Goal: Task Accomplishment & Management: Manage account settings

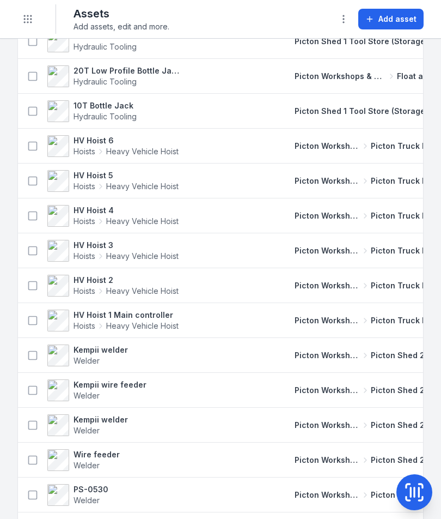
scroll to position [3226, 0]
click at [25, 22] on circle "Toggle navigation" at bounding box center [24, 22] width 1 height 1
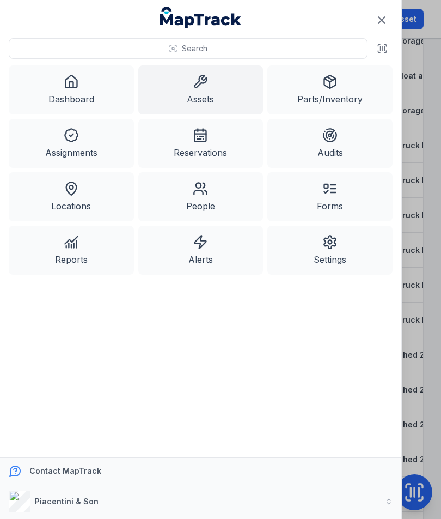
click at [82, 97] on link "Dashboard" at bounding box center [71, 89] width 125 height 49
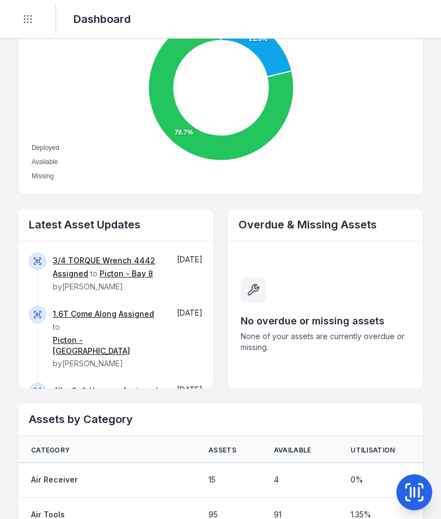
scroll to position [448, 0]
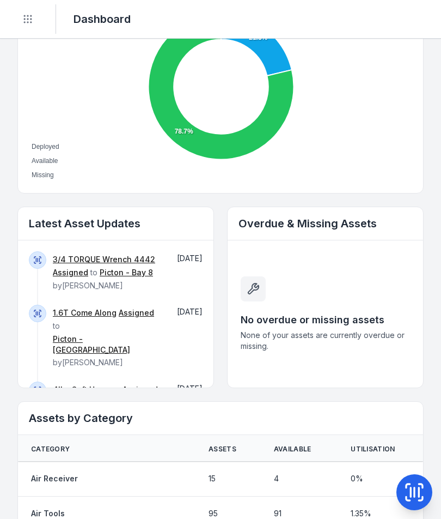
click at [99, 264] on link "3/4 TORQUE Wrench 4442" at bounding box center [104, 259] width 102 height 11
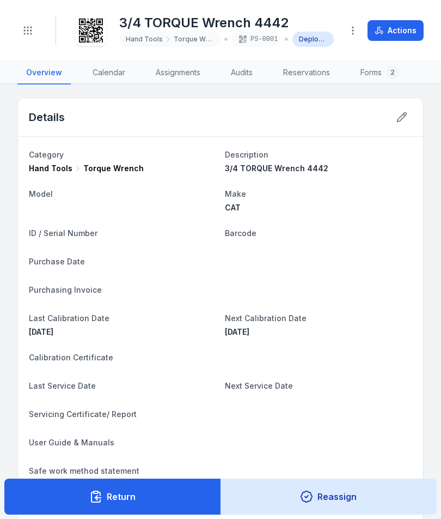
click at [172, 485] on button "Return" at bounding box center [112, 496] width 217 height 36
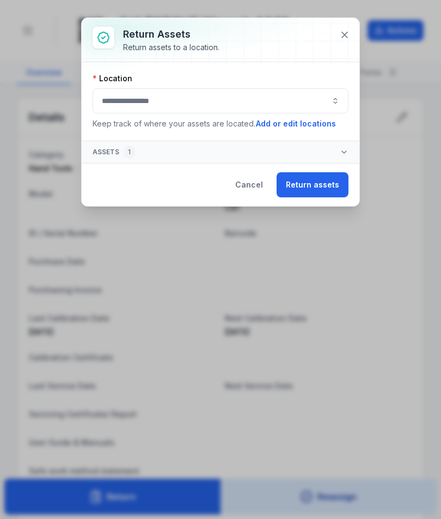
click at [343, 36] on icon at bounding box center [344, 34] width 5 height 5
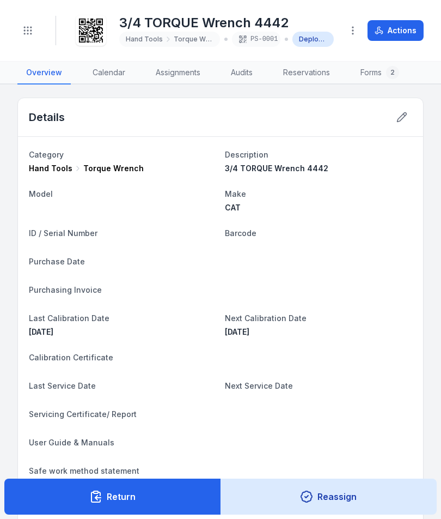
click at [398, 27] on button "Actions" at bounding box center [396, 30] width 56 height 21
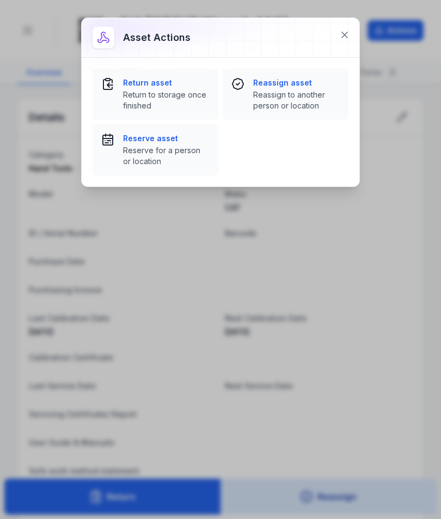
click at [212, 116] on button "Return asset Return to storage once finished" at bounding box center [156, 94] width 126 height 51
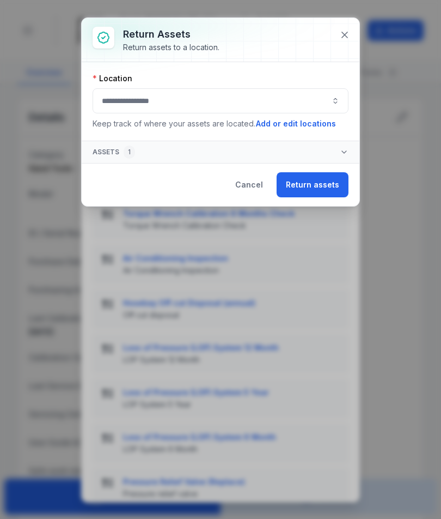
click at [259, 108] on button "button" at bounding box center [221, 100] width 256 height 25
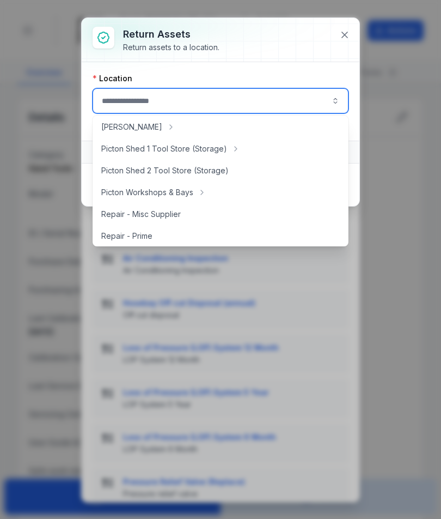
scroll to position [200, 0]
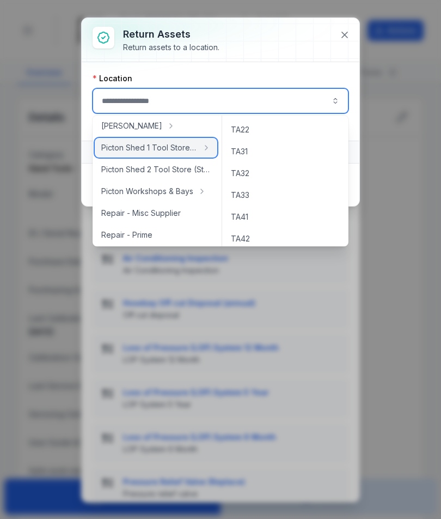
click at [202, 153] on div "Picton Shed 1 Tool Store (Storage)" at bounding box center [156, 148] width 123 height 20
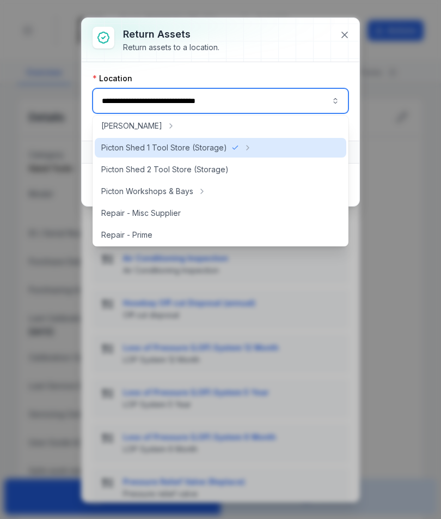
type input "**********"
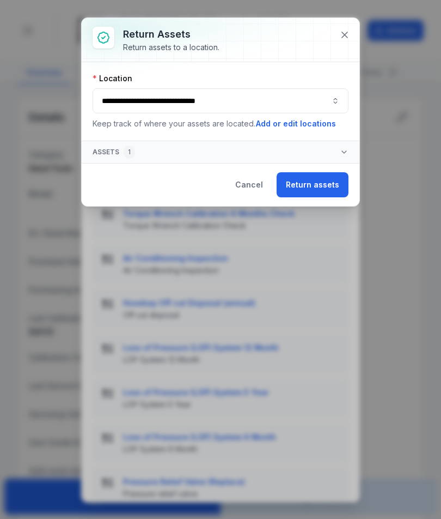
click at [205, 153] on button "Assets 1" at bounding box center [221, 152] width 278 height 22
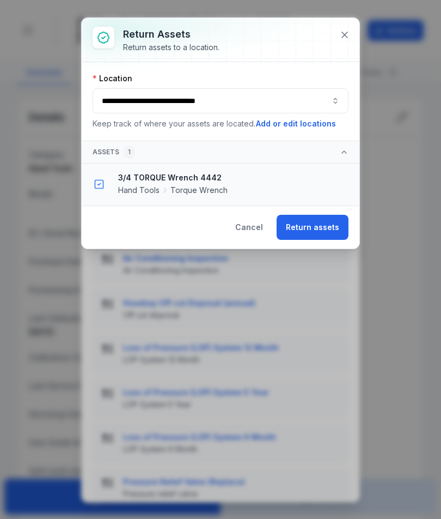
click at [348, 39] on icon at bounding box center [344, 34] width 11 height 11
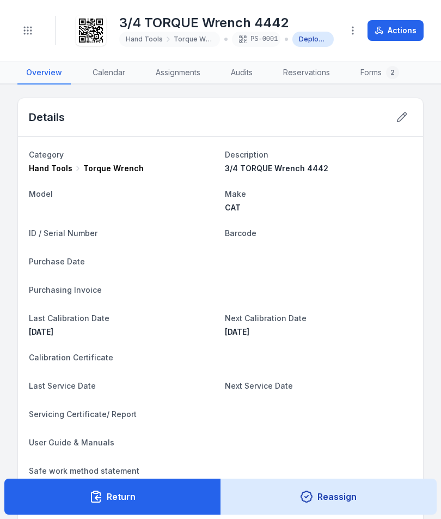
click at [401, 31] on button "Actions" at bounding box center [396, 30] width 56 height 21
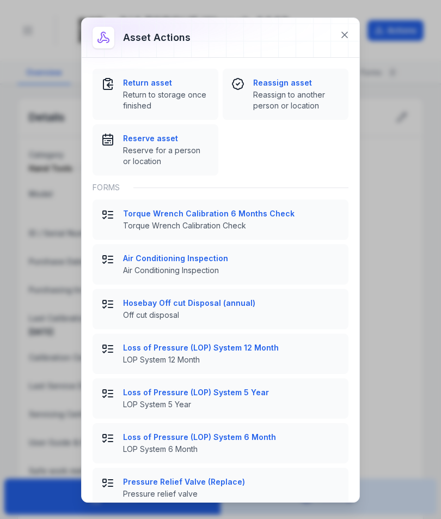
click at [173, 91] on span "Return to storage once finished" at bounding box center [166, 100] width 87 height 22
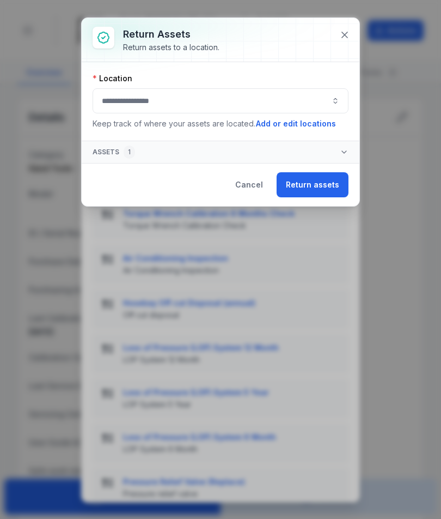
click at [240, 99] on button "button" at bounding box center [221, 100] width 256 height 25
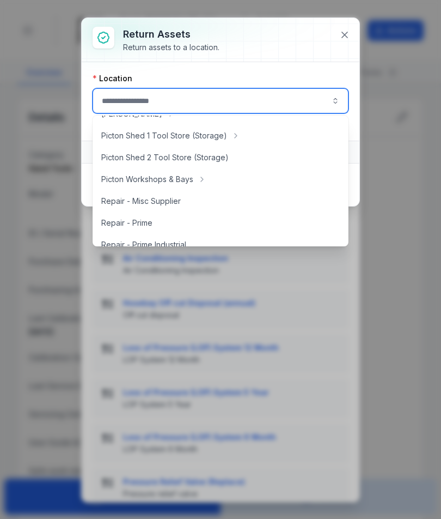
scroll to position [213, 0]
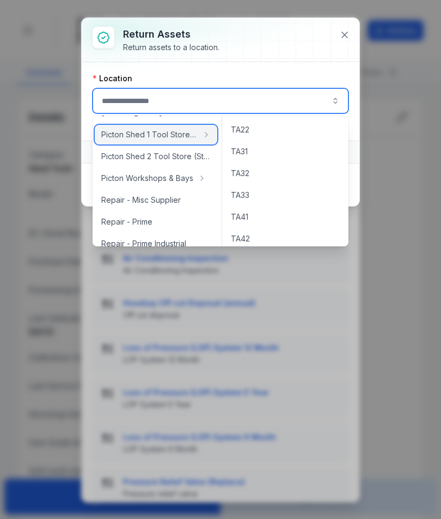
click at [194, 133] on span "Picton Shed 1 Tool Store (Storage)" at bounding box center [149, 134] width 96 height 11
type input "**********"
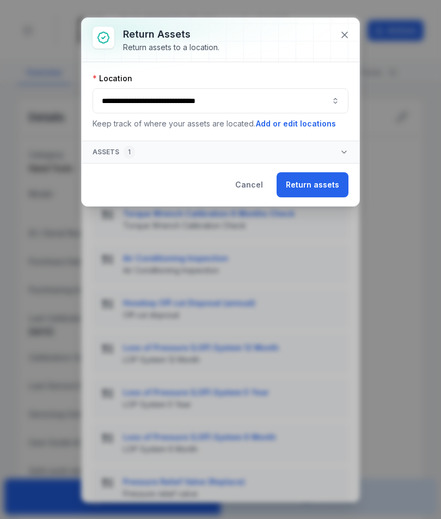
click at [284, 143] on button "Assets 1" at bounding box center [221, 152] width 278 height 22
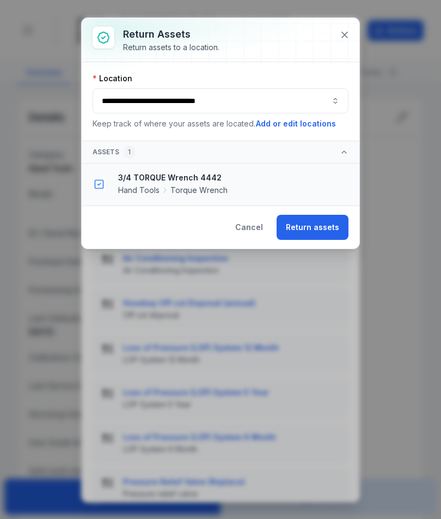
click at [291, 171] on li "3/4 TORQUE Wrench 4442 Hand Tools Torque Wrench" at bounding box center [220, 183] width 277 height 41
click at [103, 178] on button "button" at bounding box center [99, 184] width 21 height 21
click at [108, 182] on button "button" at bounding box center [99, 184] width 21 height 21
click at [327, 215] on button "Return assets" at bounding box center [313, 227] width 72 height 25
